Goal: Information Seeking & Learning: Learn about a topic

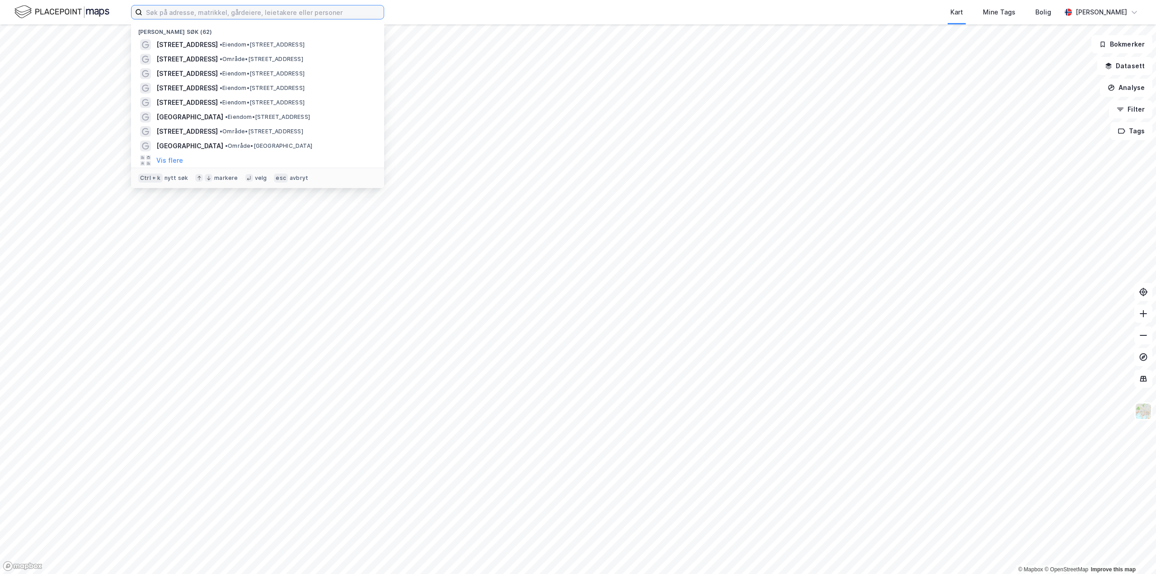
click at [300, 16] on input at bounding box center [262, 12] width 241 height 14
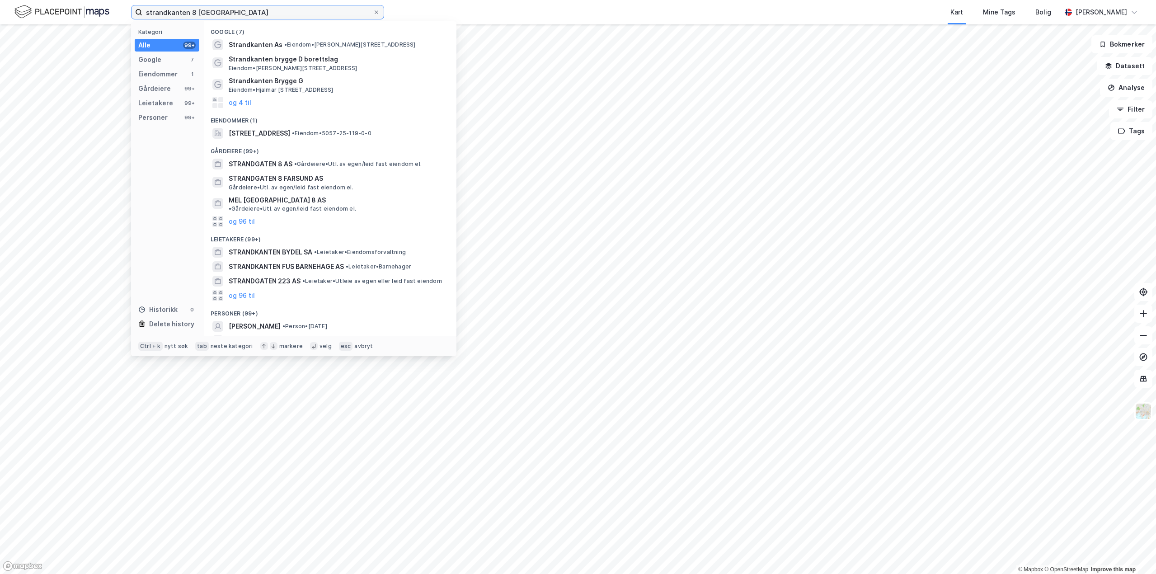
drag, startPoint x: 247, startPoint y: 11, endPoint x: -13, endPoint y: 6, distance: 259.4
click at [0, 6] on html "strandkanten 8 tromsø Kategori Alle 99+ Google 7 Eiendommer 1 Gårdeiere 99+ Lei…" at bounding box center [578, 287] width 1156 height 574
type input "[GEOGRAPHIC_DATA]"
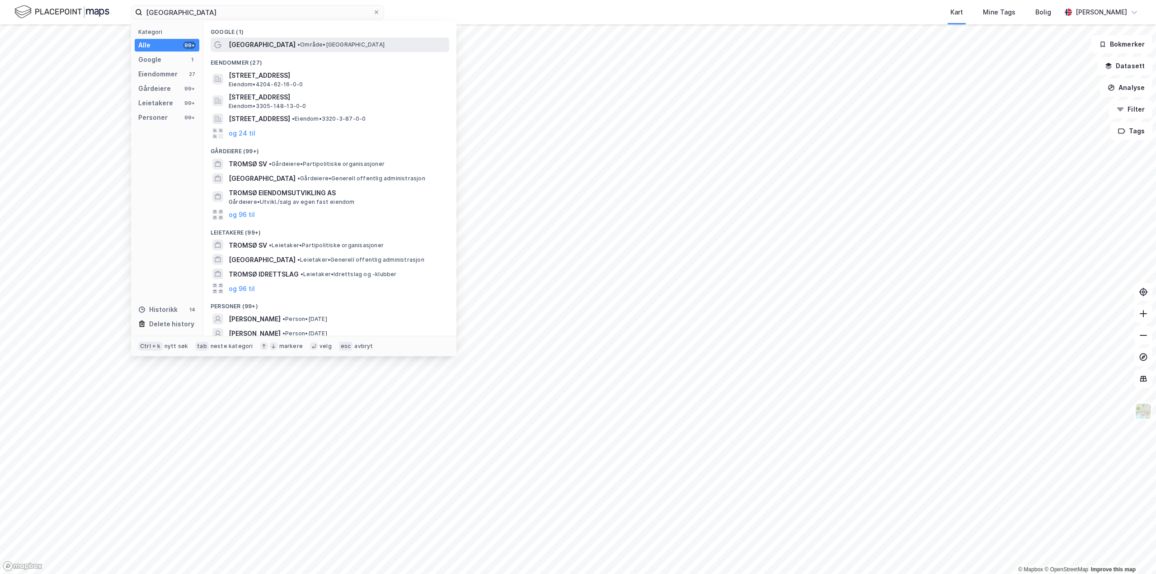
click at [247, 40] on span "[GEOGRAPHIC_DATA]" at bounding box center [262, 44] width 67 height 11
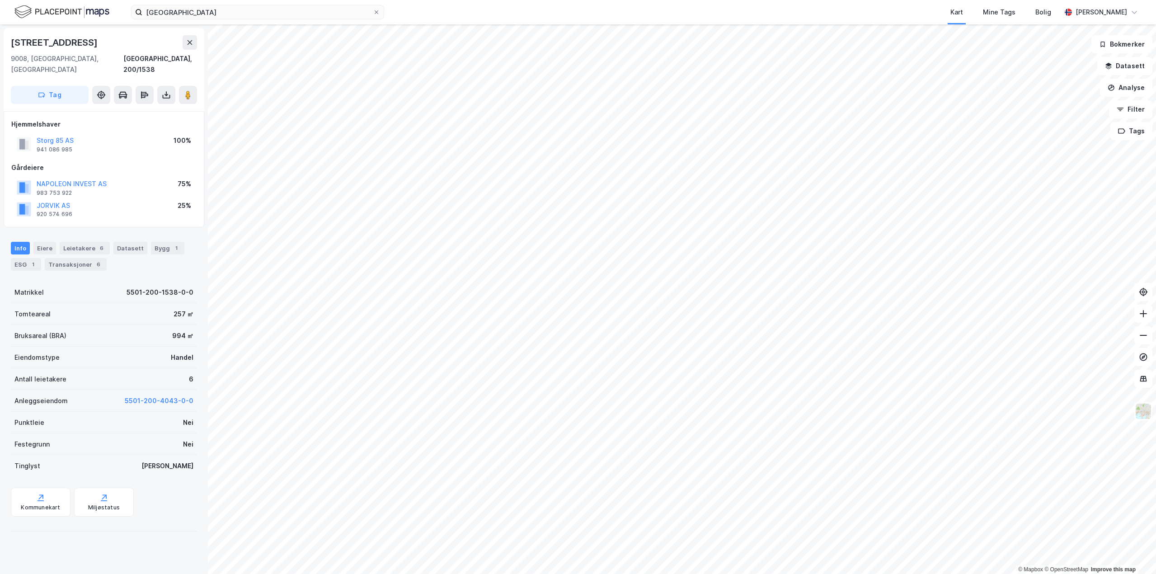
click at [619, 0] on html "Tromsø Kart Mine Tags [PERSON_NAME] © Mapbox © OpenStreetMap Improve this map […" at bounding box center [578, 287] width 1156 height 574
click at [633, 5] on div "Tromsø Kart Mine Tags [PERSON_NAME] © Mapbox © OpenStreetMap Improve this map […" at bounding box center [578, 287] width 1156 height 574
